Goal: Book appointment/travel/reservation

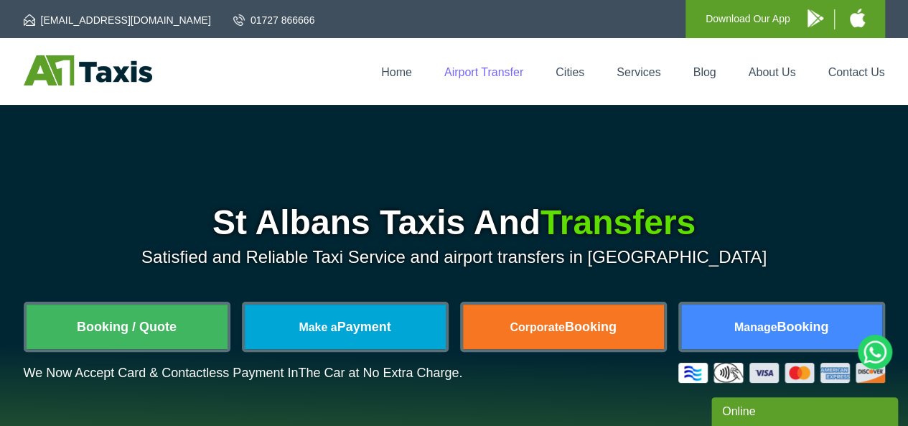
click at [462, 73] on link "Airport Transfer" at bounding box center [483, 72] width 79 height 12
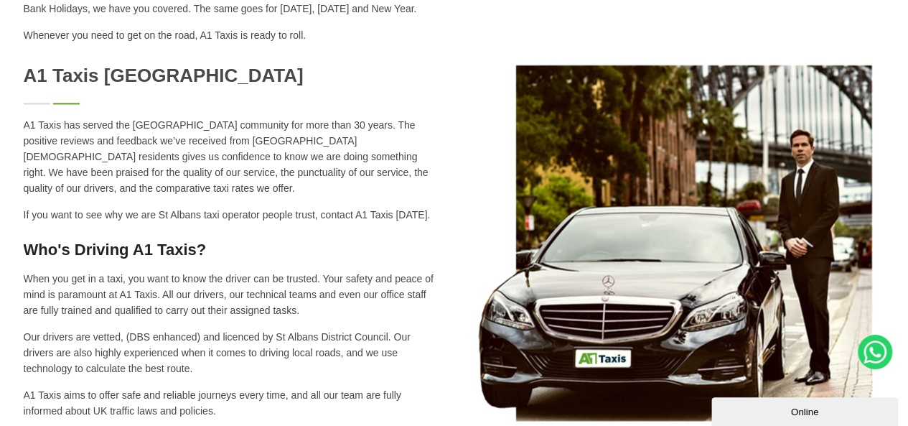
scroll to position [1221, 0]
